Goal: Information Seeking & Learning: Learn about a topic

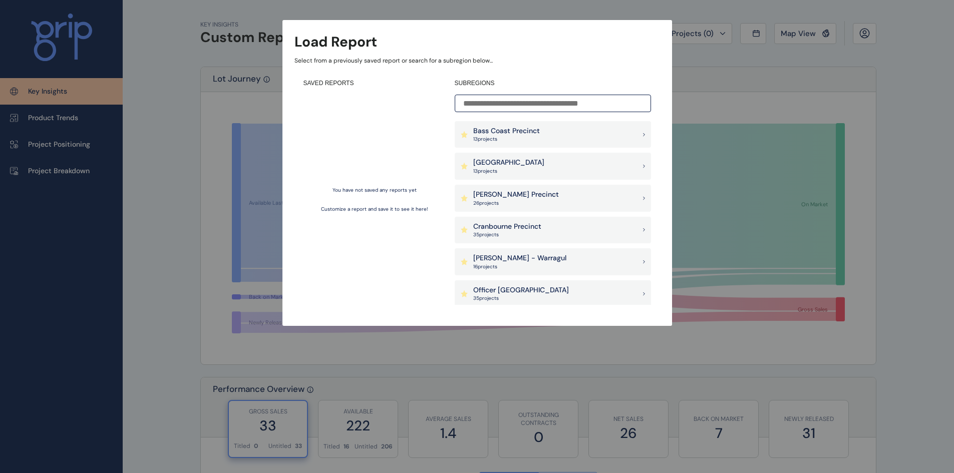
click at [522, 199] on div "[PERSON_NAME] Precinct 26 project s" at bounding box center [553, 198] width 196 height 27
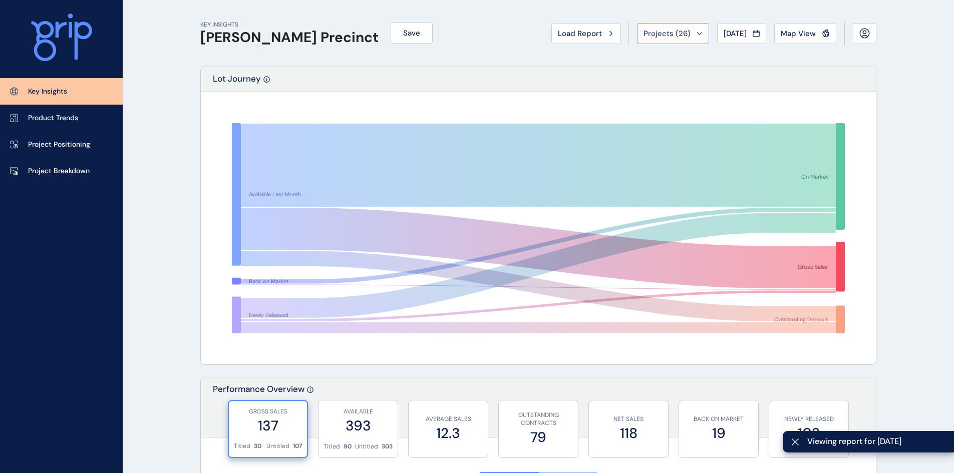
click at [674, 31] on span "Projects ( 26 )" at bounding box center [667, 34] width 47 height 10
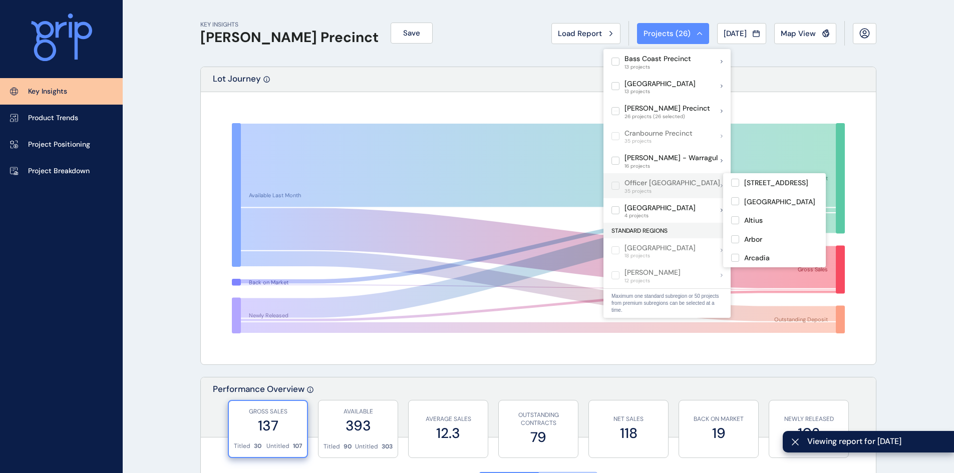
click at [614, 187] on label at bounding box center [616, 186] width 8 height 8
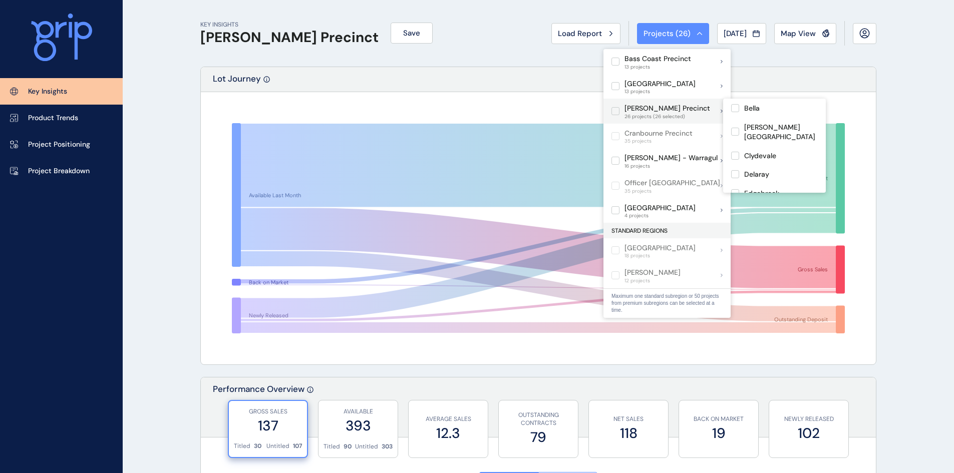
click at [618, 111] on label at bounding box center [616, 111] width 8 height 8
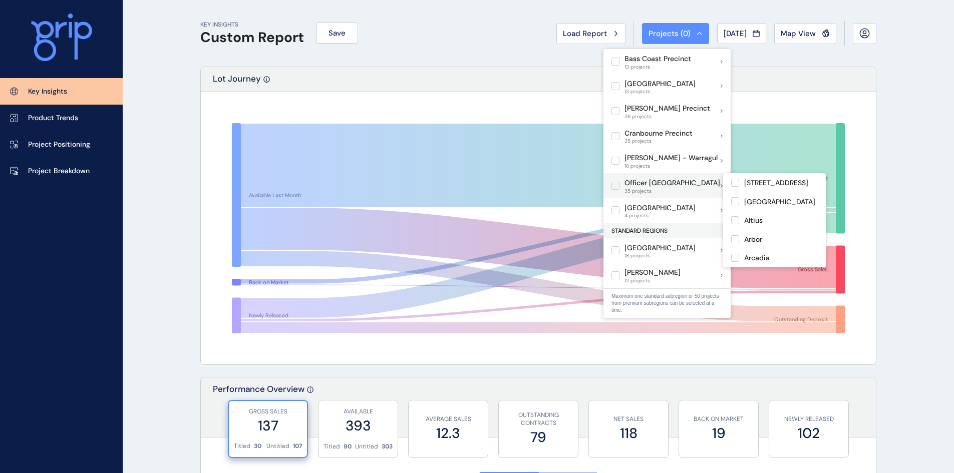
click at [614, 186] on label at bounding box center [616, 186] width 8 height 8
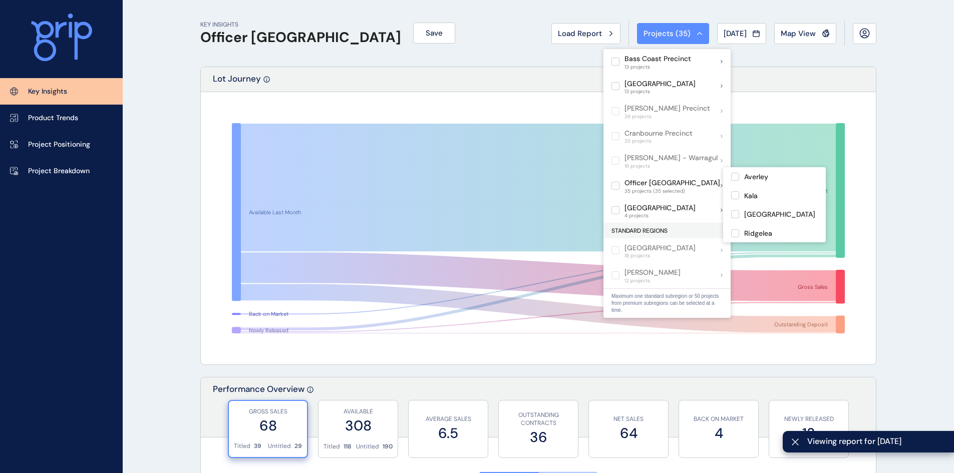
scroll to position [50, 0]
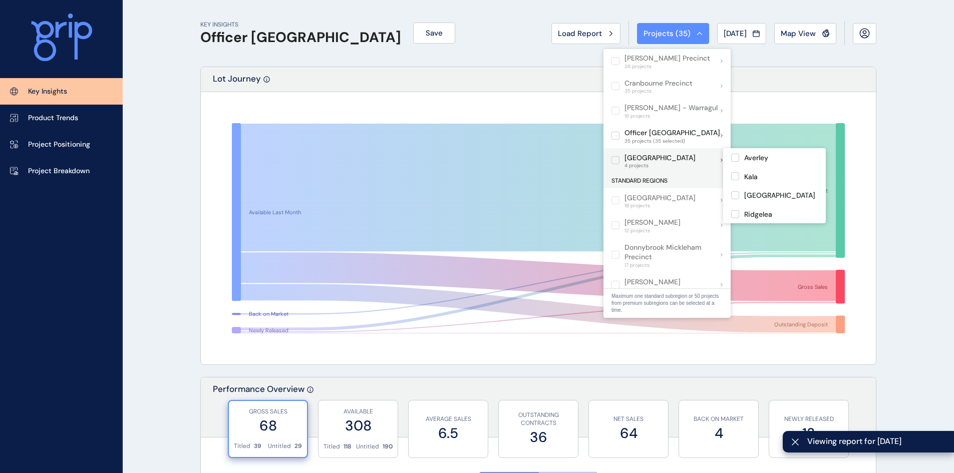
click at [617, 160] on label at bounding box center [616, 160] width 8 height 8
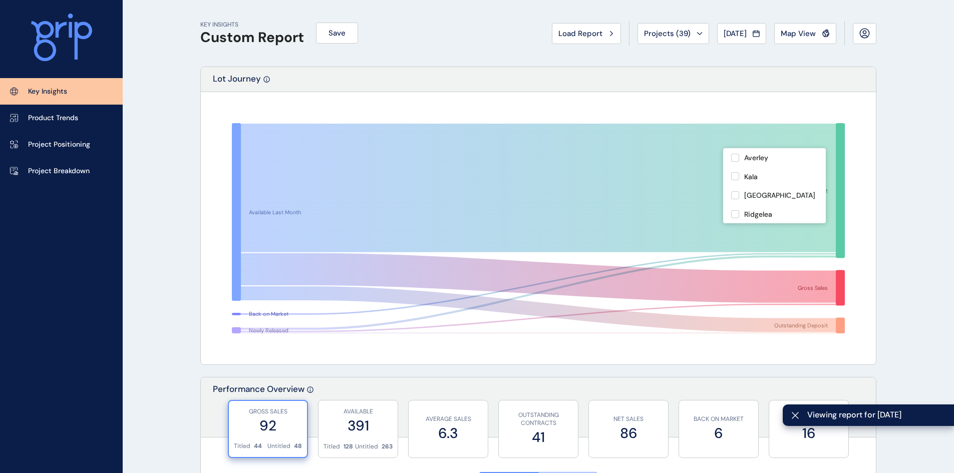
click at [472, 107] on rect at bounding box center [538, 228] width 653 height 250
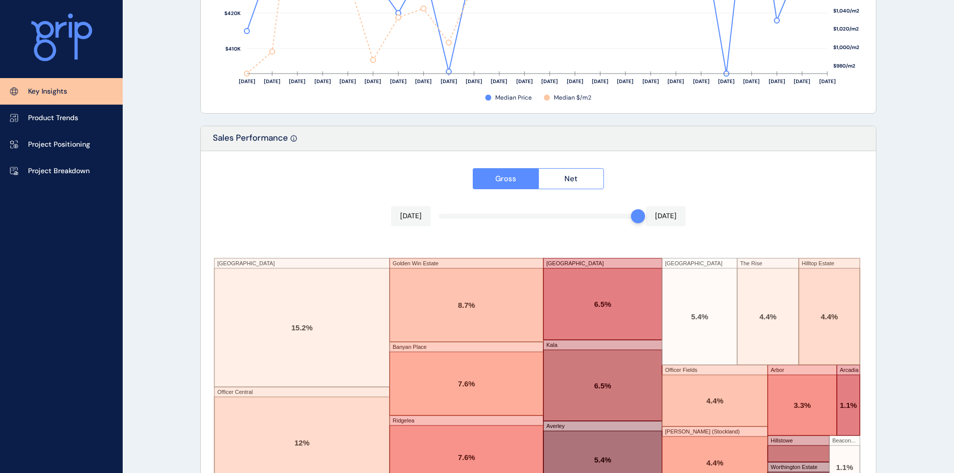
scroll to position [1636, 0]
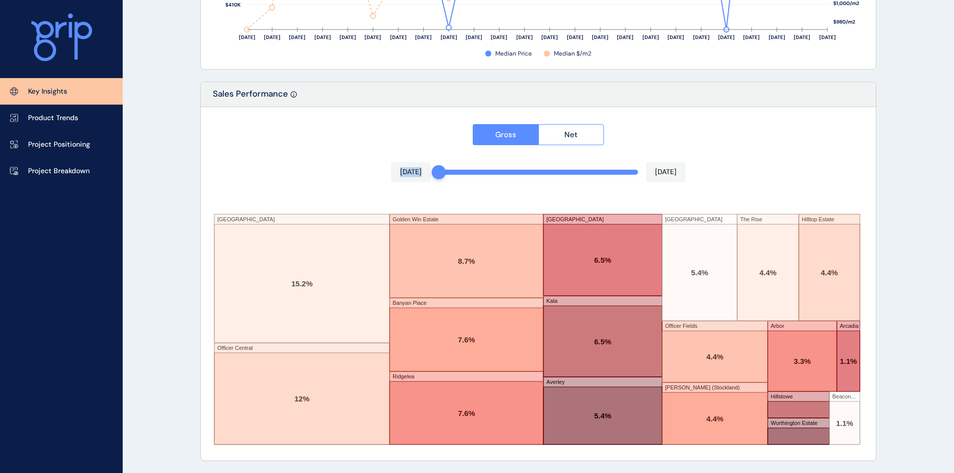
drag, startPoint x: 638, startPoint y: 174, endPoint x: 446, endPoint y: 165, distance: 192.6
click at [446, 165] on div "[DATE] [DATE]" at bounding box center [538, 172] width 295 height 20
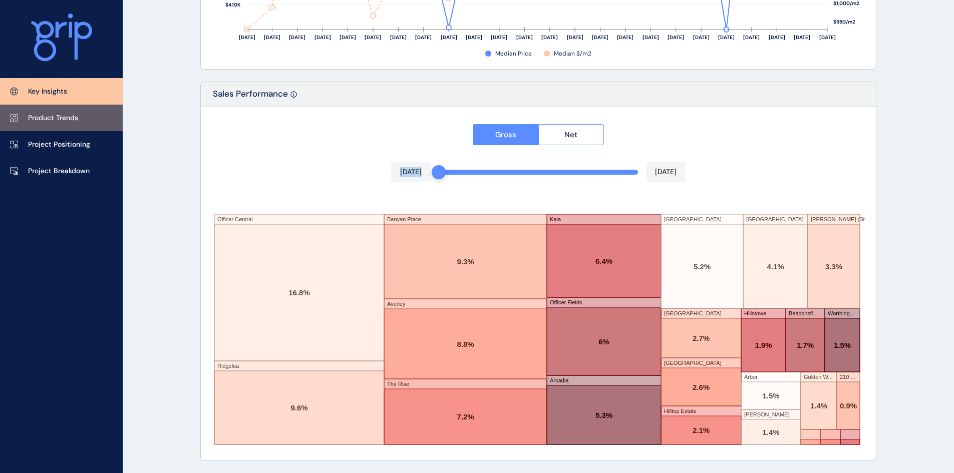
click at [66, 117] on p "Product Trends" at bounding box center [53, 118] width 50 height 10
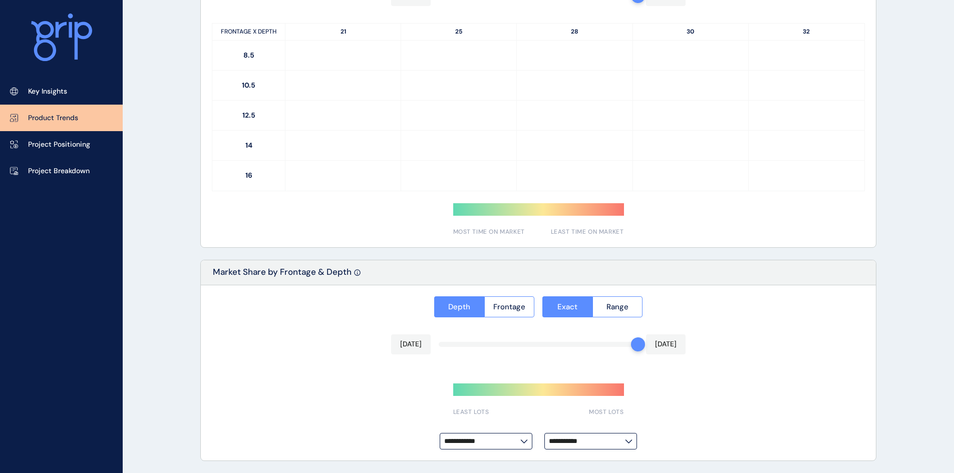
type input "**********"
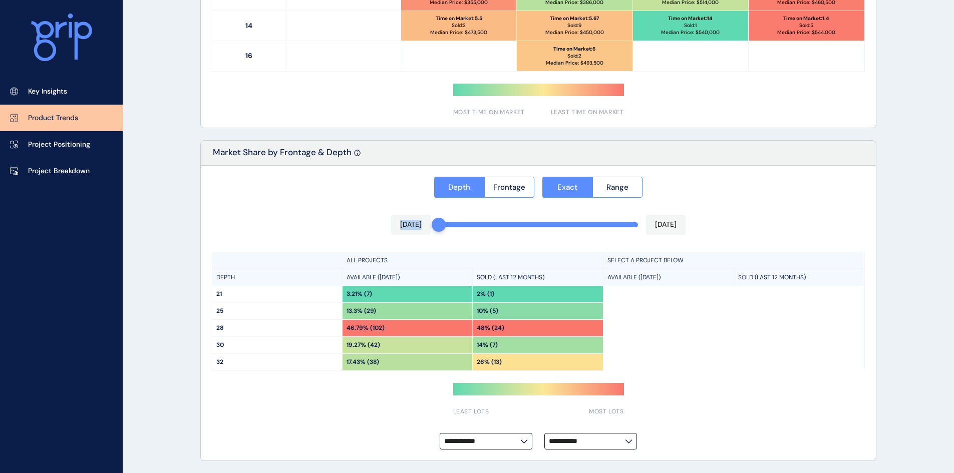
drag, startPoint x: 642, startPoint y: 228, endPoint x: 429, endPoint y: 224, distance: 213.0
click at [429, 224] on div "[DATE] [DATE]" at bounding box center [538, 225] width 295 height 20
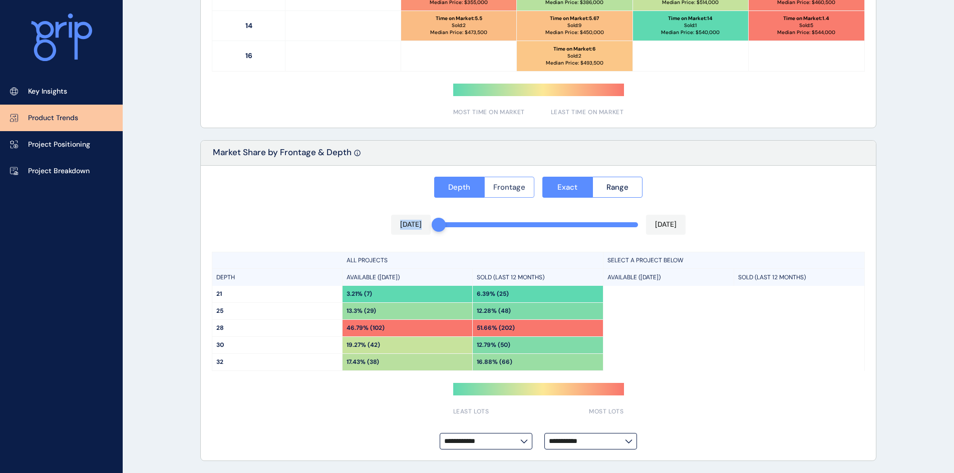
click at [522, 193] on button "Frontage" at bounding box center [509, 187] width 51 height 21
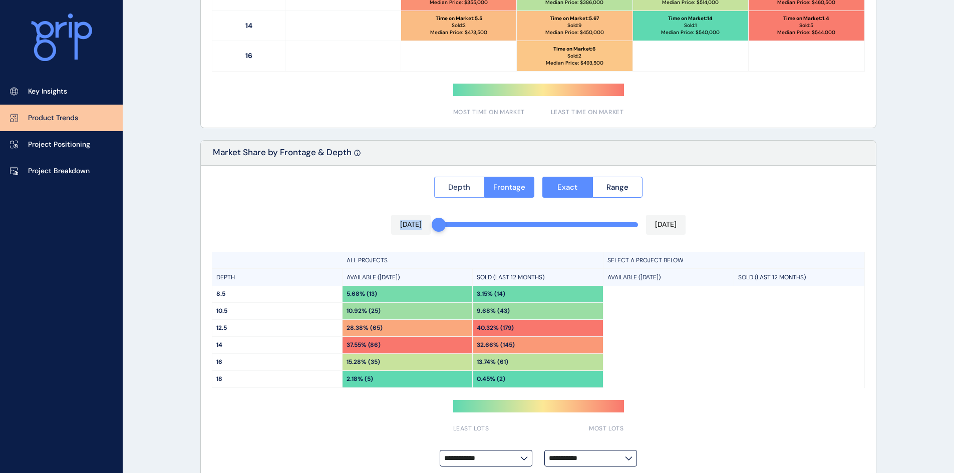
click at [455, 187] on span "Depth" at bounding box center [459, 187] width 22 height 10
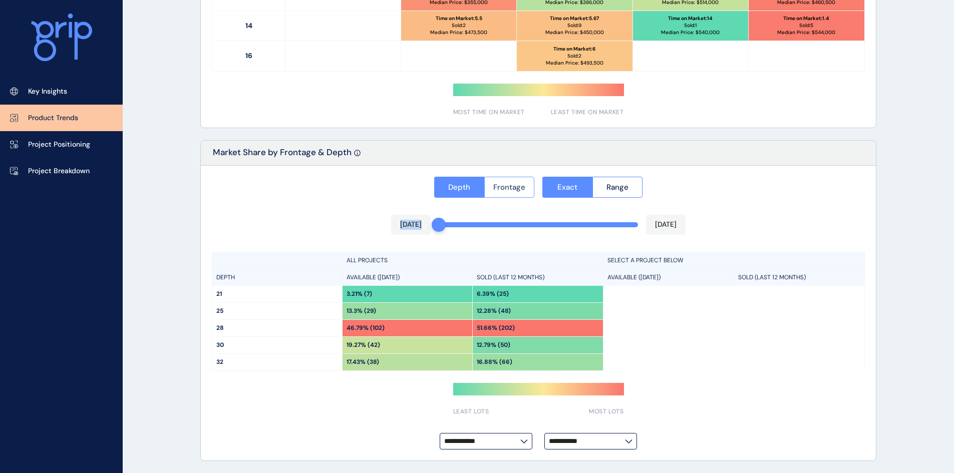
click at [509, 188] on span "Frontage" at bounding box center [509, 187] width 32 height 10
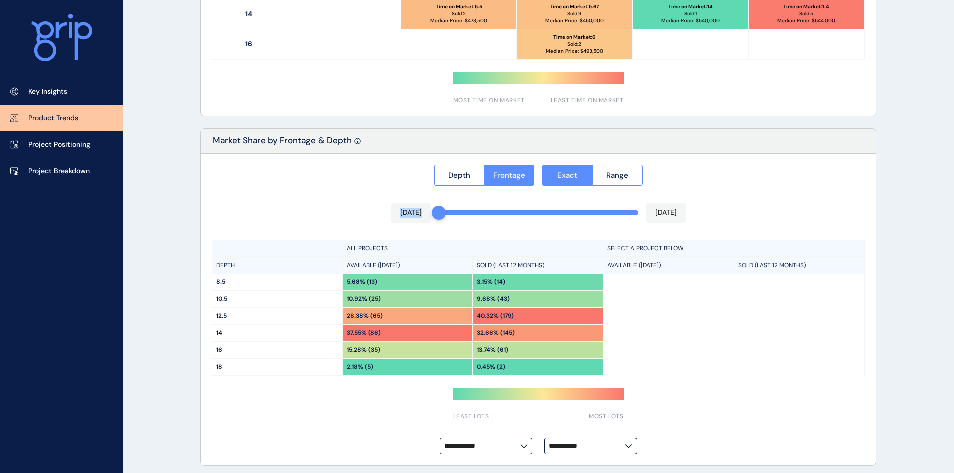
scroll to position [716, 0]
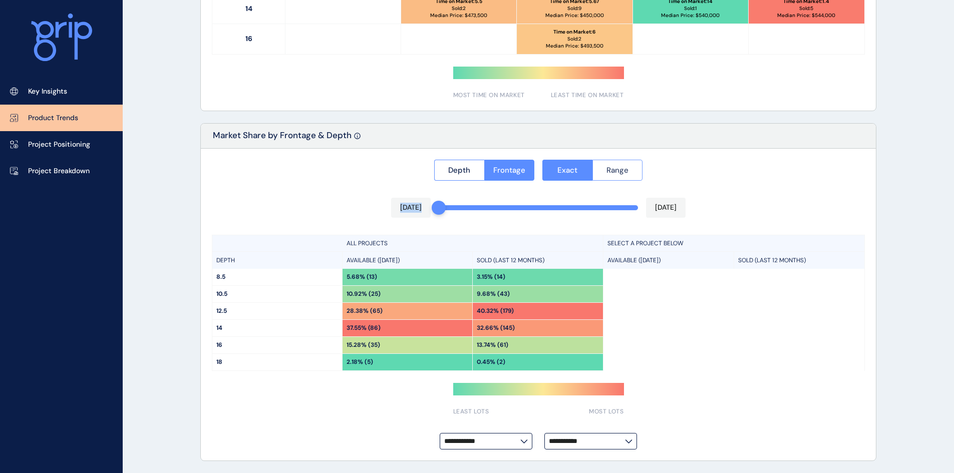
click at [616, 173] on span "Range" at bounding box center [618, 170] width 22 height 10
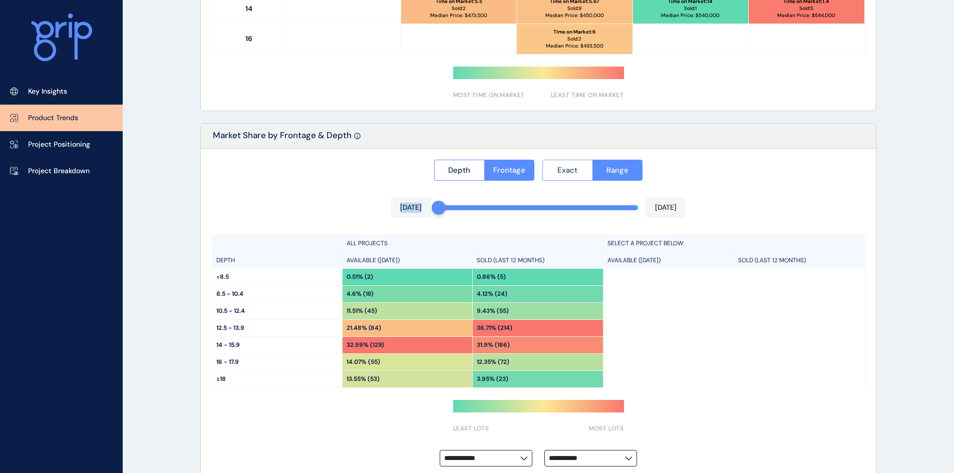
click at [579, 170] on button "Exact" at bounding box center [568, 170] width 50 height 21
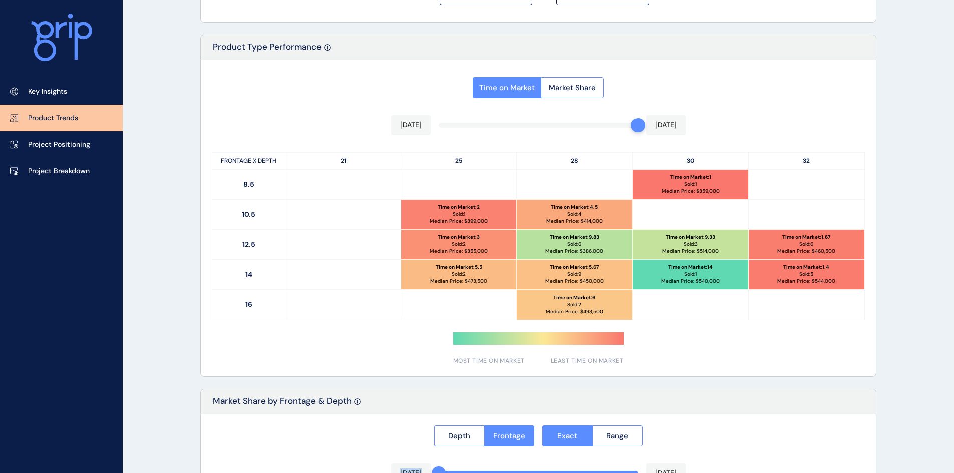
scroll to position [415, 0]
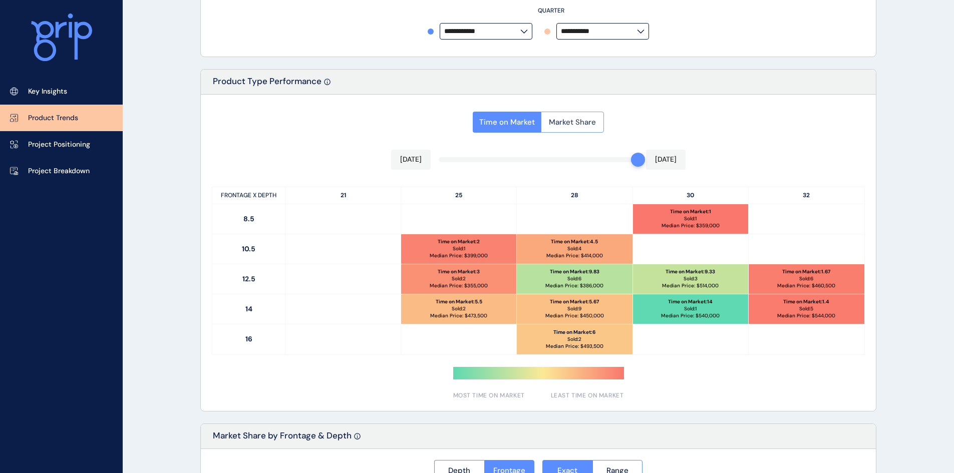
click at [587, 126] on span "Market Share" at bounding box center [572, 122] width 47 height 10
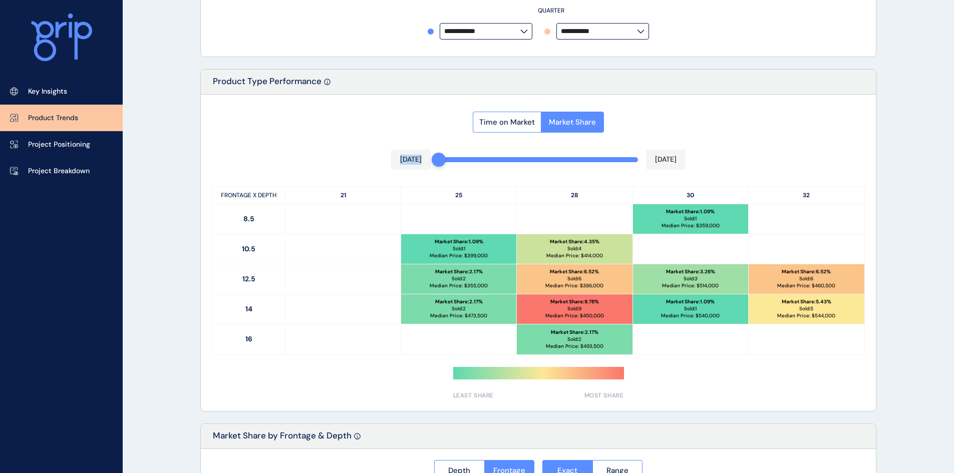
drag, startPoint x: 638, startPoint y: 160, endPoint x: 424, endPoint y: 159, distance: 214.4
click at [424, 159] on div "Time on Market Market Share [DATE] [DATE] FRONTAGE X DEPTH 21 25 28 30 32 8.5 M…" at bounding box center [538, 253] width 675 height 317
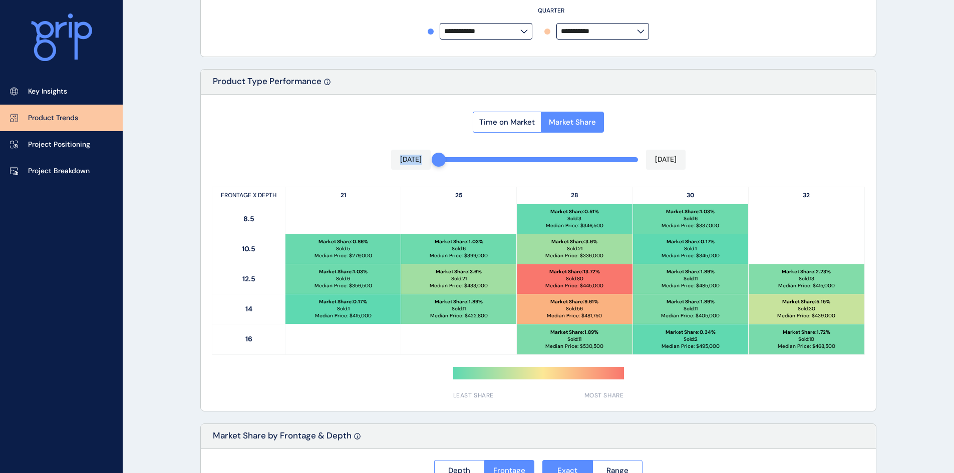
click at [509, 146] on div "Time on Market Market Share [DATE] [DATE] FRONTAGE X DEPTH 21 25 28 30 32 8.5 M…" at bounding box center [538, 253] width 675 height 317
click at [495, 38] on label "**********" at bounding box center [486, 31] width 93 height 17
click at [496, 38] on label "**********" at bounding box center [486, 31] width 93 height 17
click at [496, 35] on input "**********" at bounding box center [482, 32] width 76 height 8
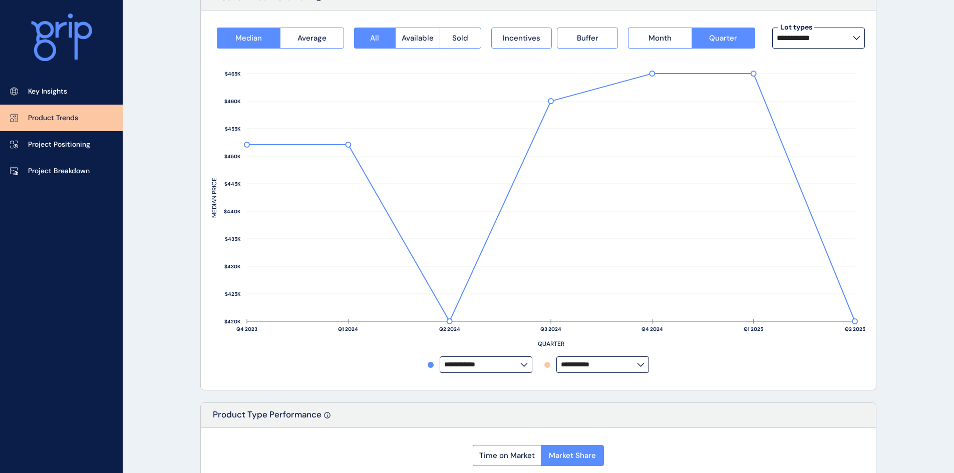
scroll to position [0, 0]
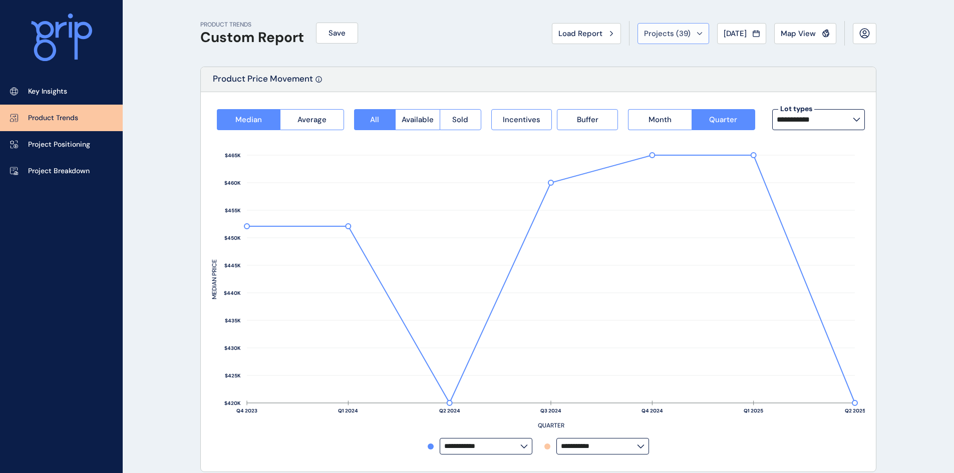
click at [684, 39] on button "Projects ( 39 )" at bounding box center [674, 33] width 72 height 21
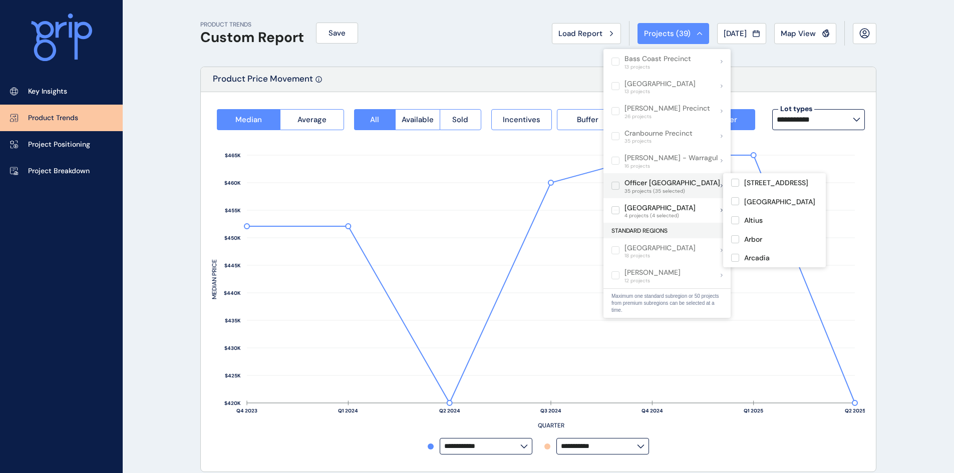
click at [614, 187] on label at bounding box center [616, 186] width 8 height 8
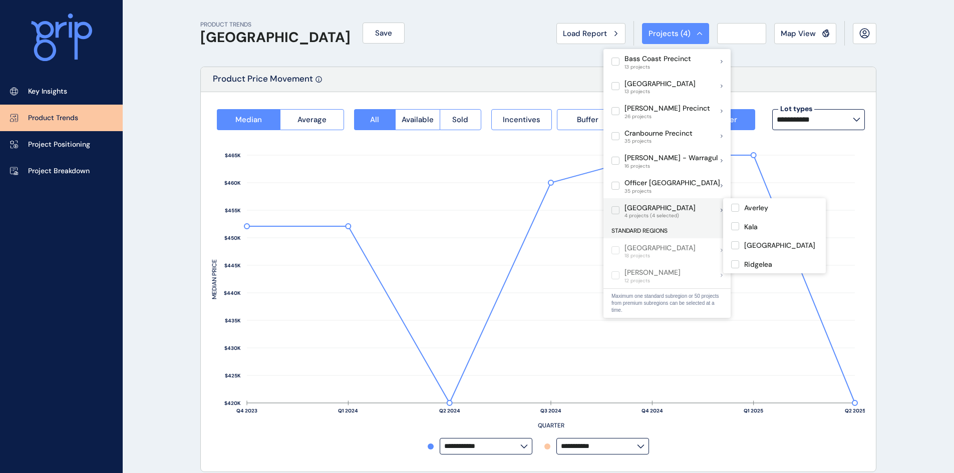
click at [615, 210] on label at bounding box center [616, 210] width 8 height 8
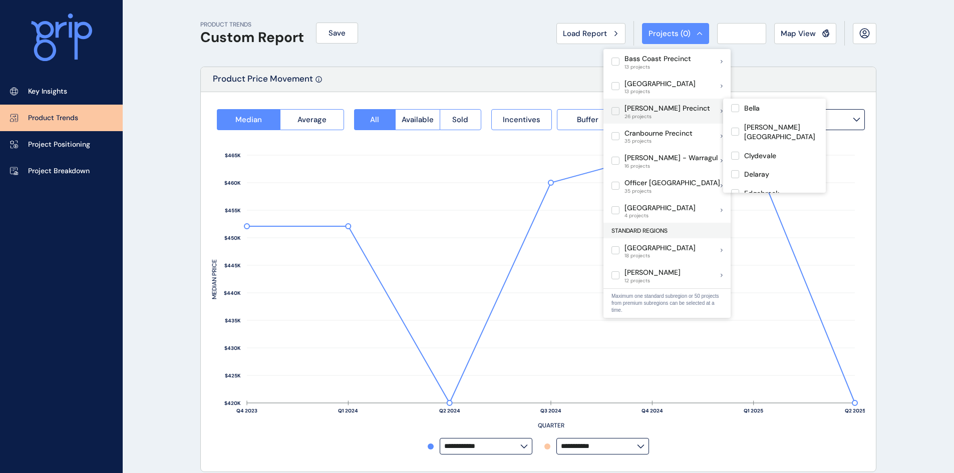
click at [616, 111] on label at bounding box center [616, 111] width 8 height 8
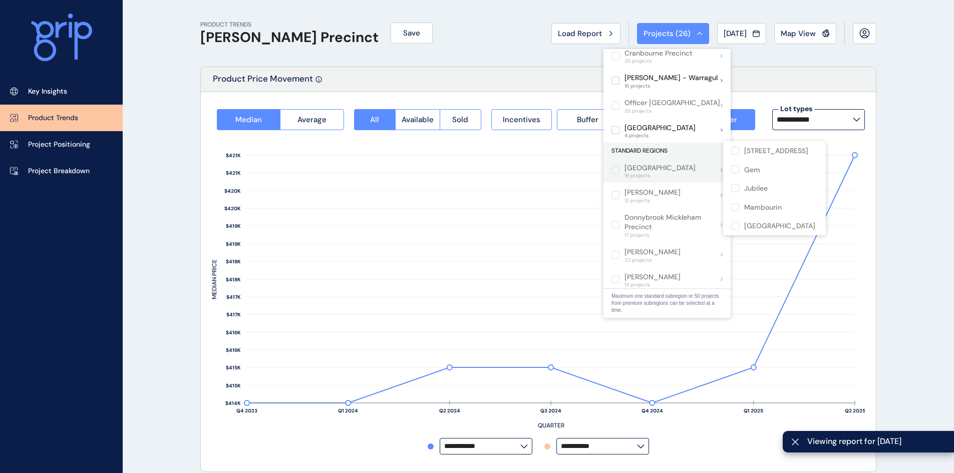
scroll to position [50, 0]
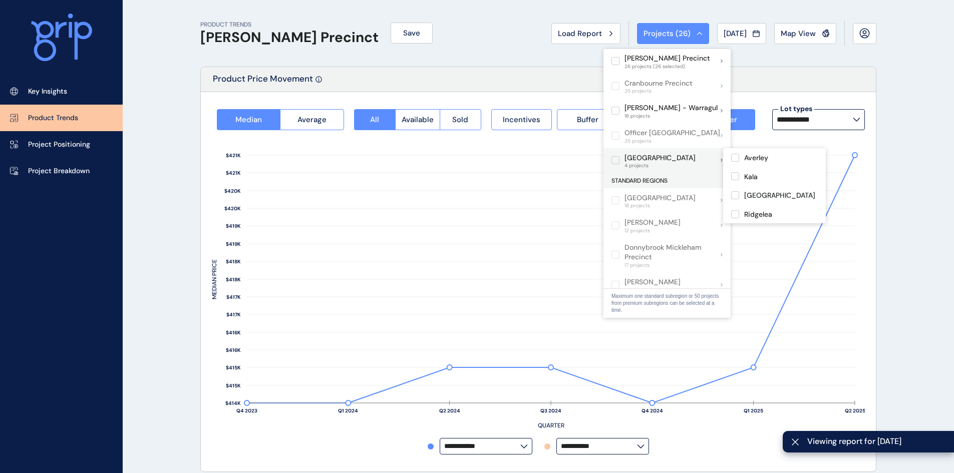
click at [616, 160] on label at bounding box center [616, 160] width 8 height 8
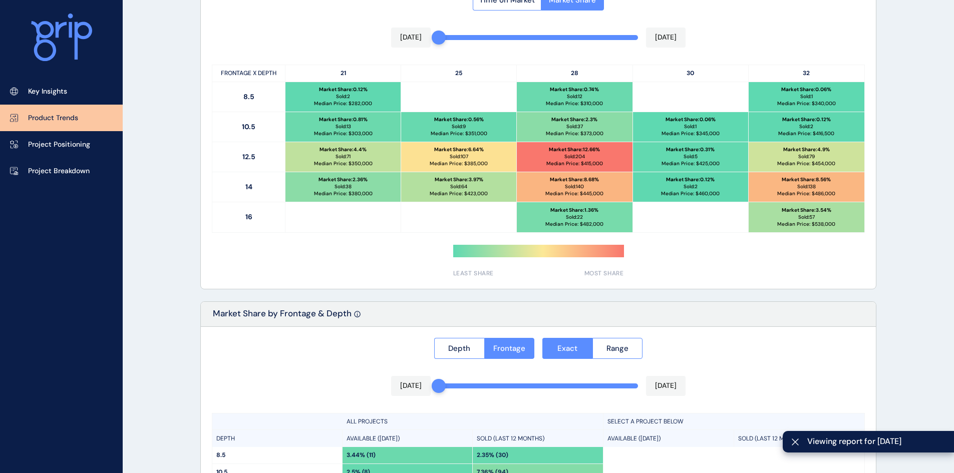
scroll to position [451, 0]
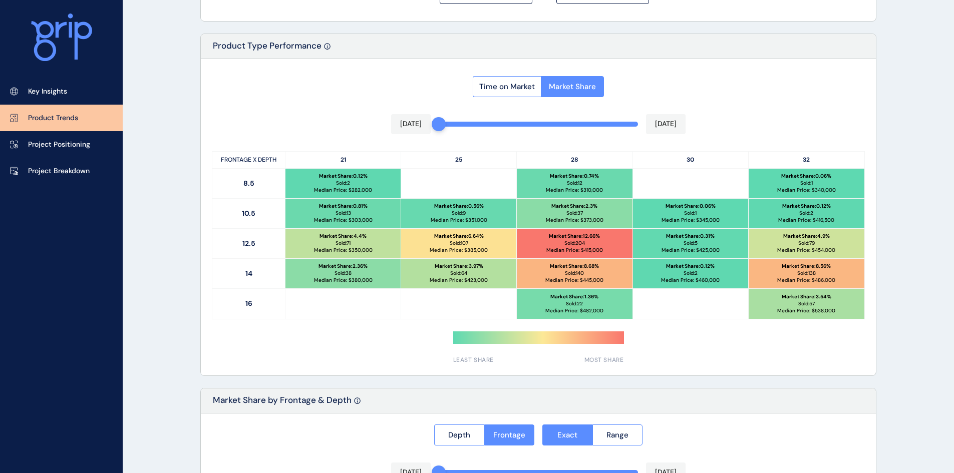
click at [343, 269] on p "Market Share : 2.36 %" at bounding box center [343, 266] width 49 height 7
click at [393, 274] on div "Market Share : 2.36 % Sold: 38 Median Price: $ 380,000" at bounding box center [343, 274] width 115 height 30
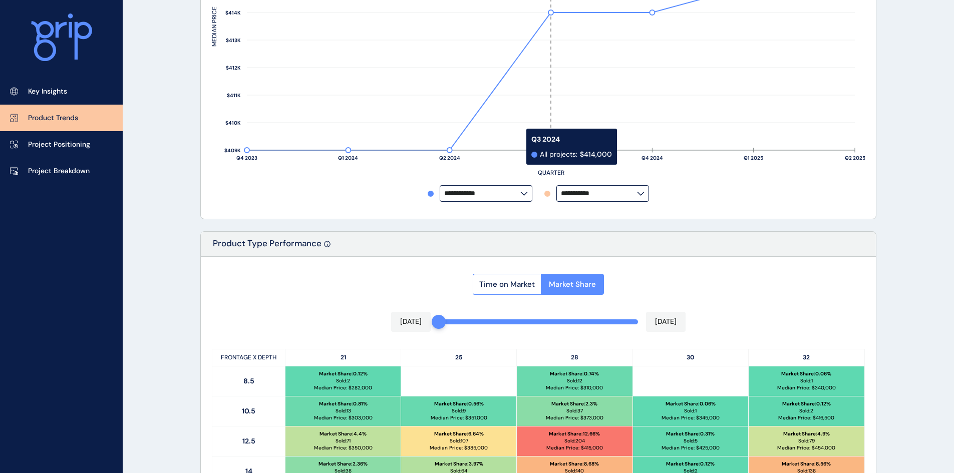
scroll to position [250, 0]
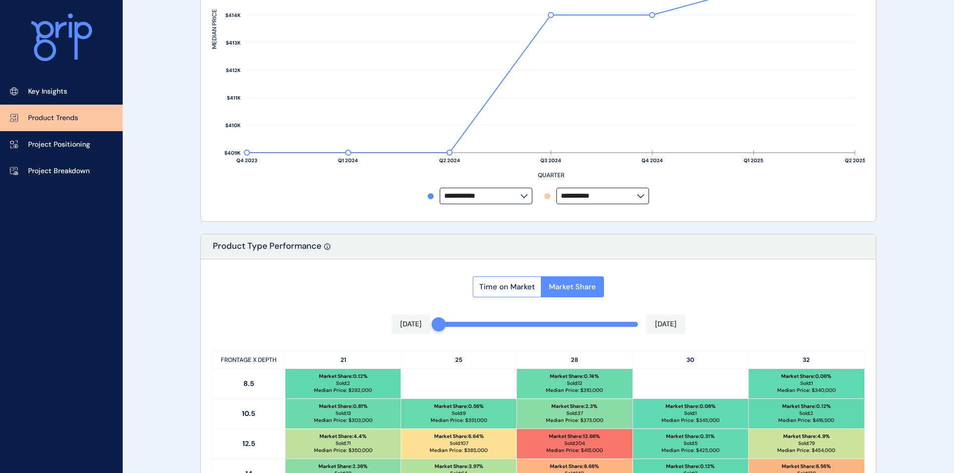
click at [491, 196] on input "**********" at bounding box center [482, 196] width 76 height 8
click at [470, 101] on p "Averley" at bounding box center [460, 99] width 24 height 10
type input "*******"
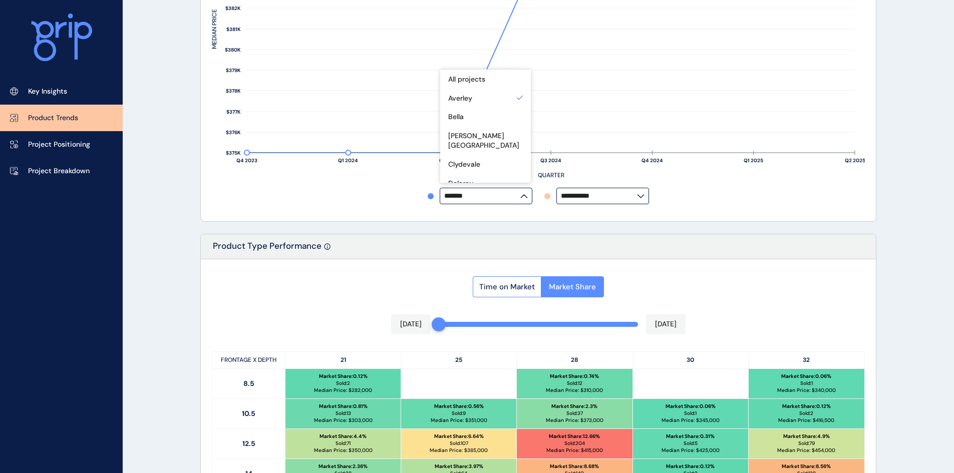
click at [391, 255] on div "Product Type Performance" at bounding box center [538, 246] width 675 height 25
click at [500, 287] on span "Time on Market" at bounding box center [507, 287] width 56 height 10
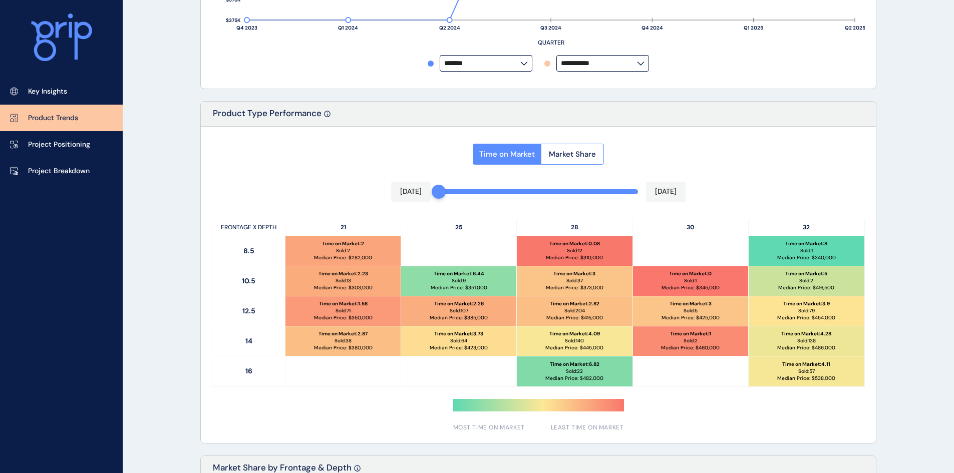
scroll to position [401, 0]
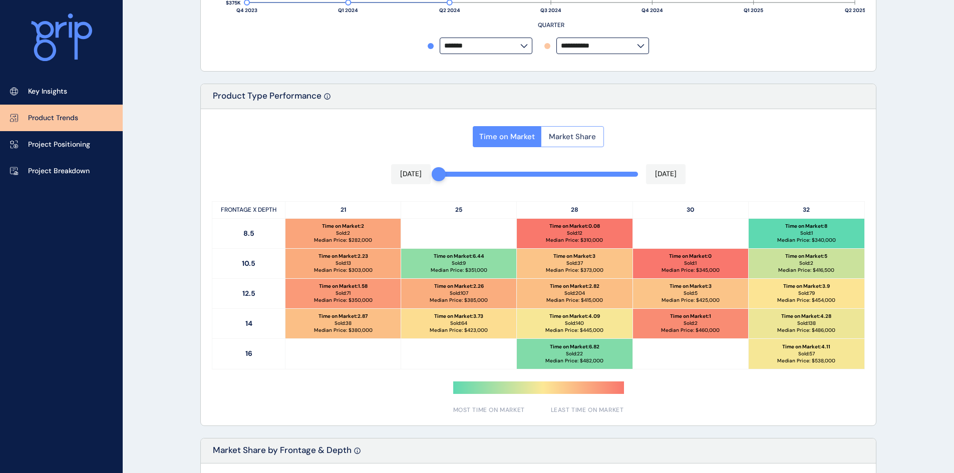
click at [588, 138] on span "Market Share" at bounding box center [572, 137] width 47 height 10
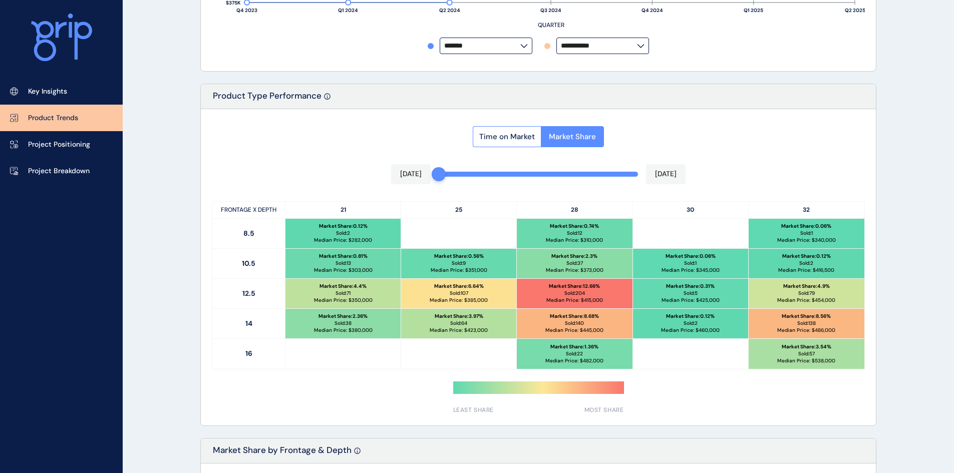
click at [496, 125] on div "Time on Market Market Share" at bounding box center [538, 133] width 131 height 27
click at [497, 131] on button "Time on Market" at bounding box center [507, 136] width 68 height 21
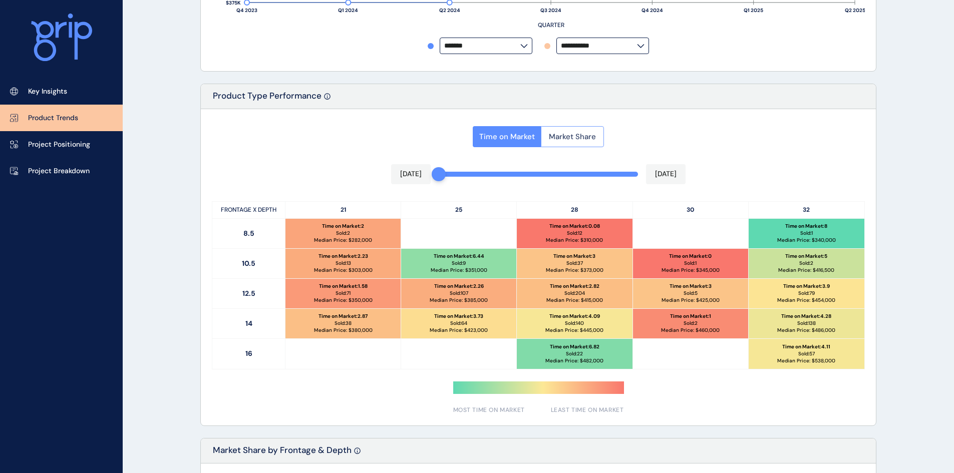
click at [564, 130] on button "Market Share" at bounding box center [572, 136] width 63 height 21
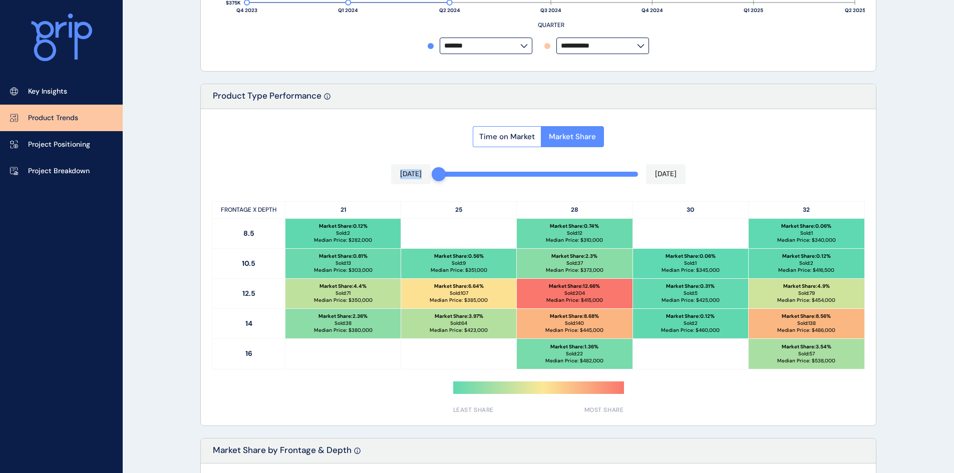
drag, startPoint x: 444, startPoint y: 177, endPoint x: 383, endPoint y: 179, distance: 60.7
click at [383, 180] on div "Time on Market Market Share [DATE] [DATE] FRONTAGE X DEPTH 21 25 28 30 32 8.5 M…" at bounding box center [538, 267] width 675 height 317
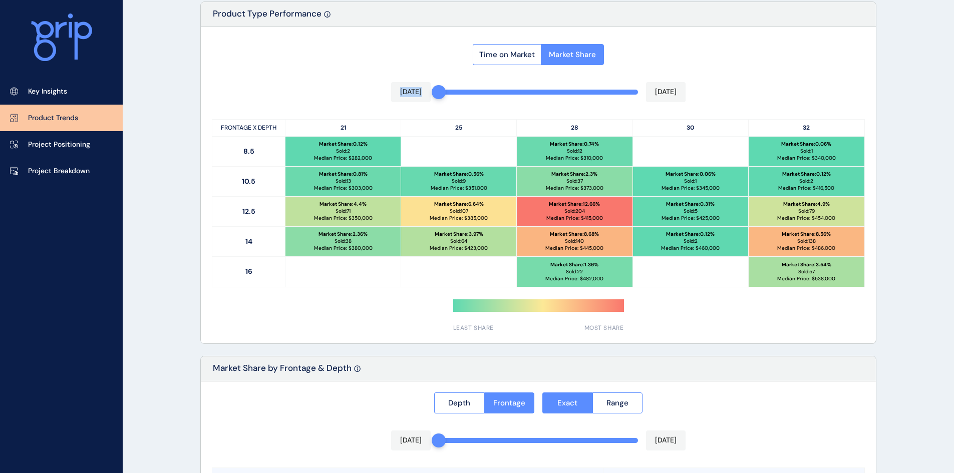
scroll to position [465, 0]
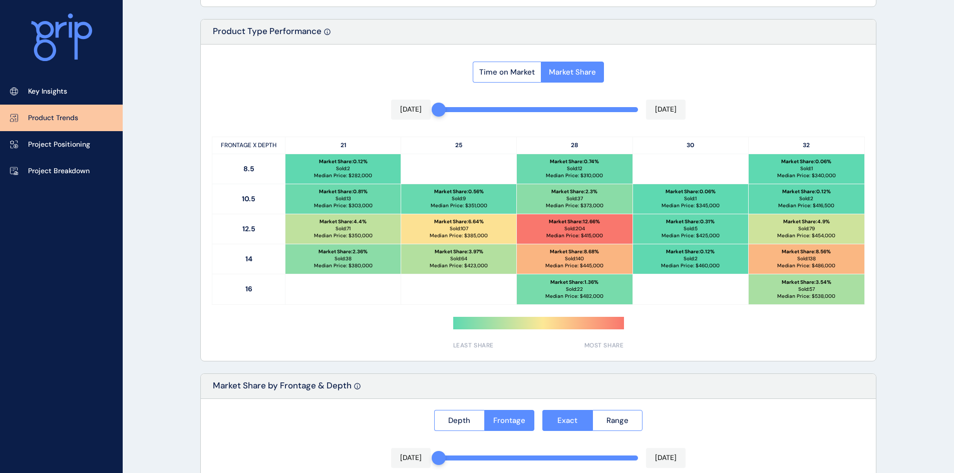
click at [354, 304] on div at bounding box center [344, 290] width 116 height 30
drag, startPoint x: 348, startPoint y: 226, endPoint x: 353, endPoint y: 228, distance: 5.2
click at [353, 228] on div "Market Share : 4.4 % Sold: 71 Median Price: $ 350,000" at bounding box center [343, 229] width 115 height 30
drag, startPoint x: 589, startPoint y: 261, endPoint x: 558, endPoint y: 260, distance: 30.6
click at [558, 260] on div "Market Share : 8.68 % Sold: 140 Median Price: $ 445,000" at bounding box center [574, 259] width 115 height 30
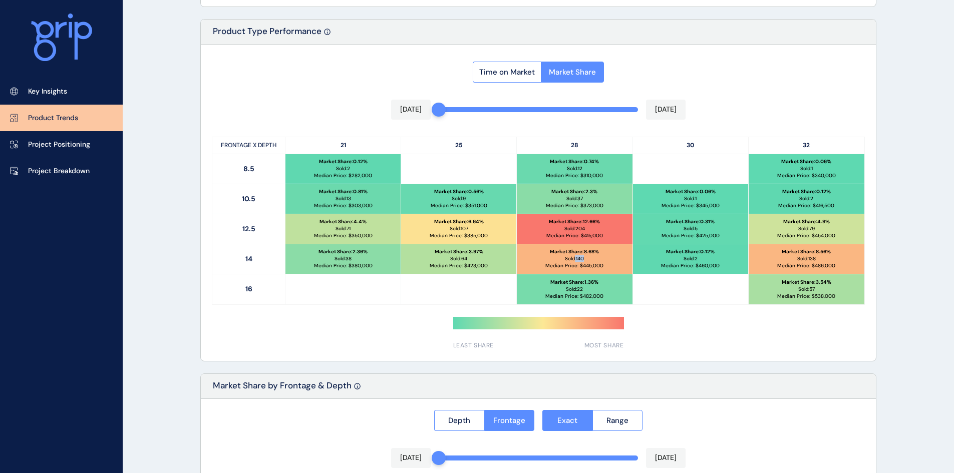
drag, startPoint x: 587, startPoint y: 259, endPoint x: 575, endPoint y: 259, distance: 11.5
click at [575, 259] on div "Market Share : 8.68 % Sold: 140 Median Price: $ 445,000" at bounding box center [574, 259] width 115 height 30
